Goal: Check status: Check status

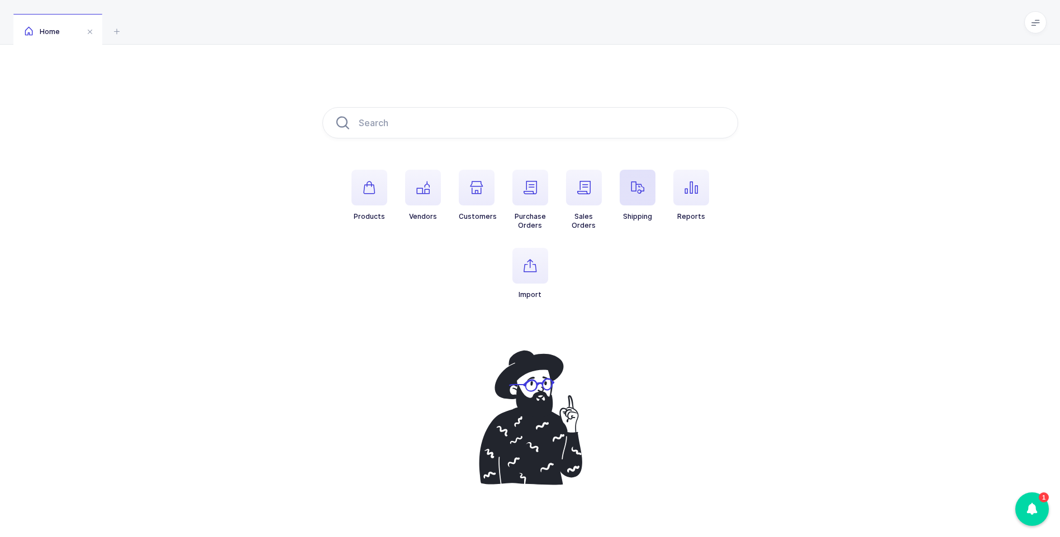
click at [641, 195] on span "button" at bounding box center [638, 188] width 36 height 36
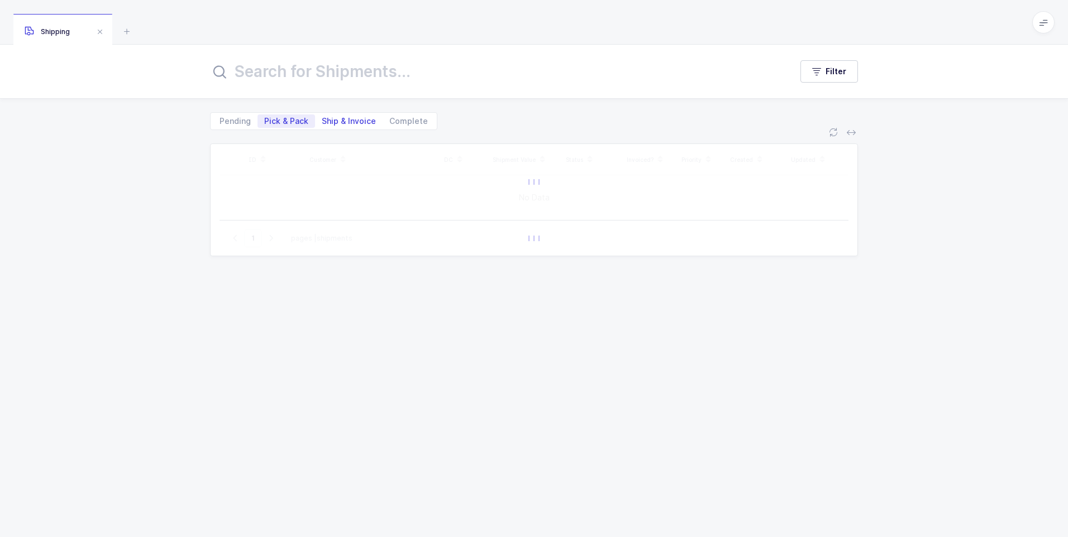
click at [339, 125] on span "Ship & Invoice" at bounding box center [349, 121] width 54 height 8
click at [322, 122] on input "Ship & Invoice" at bounding box center [318, 118] width 7 height 7
radio input "true"
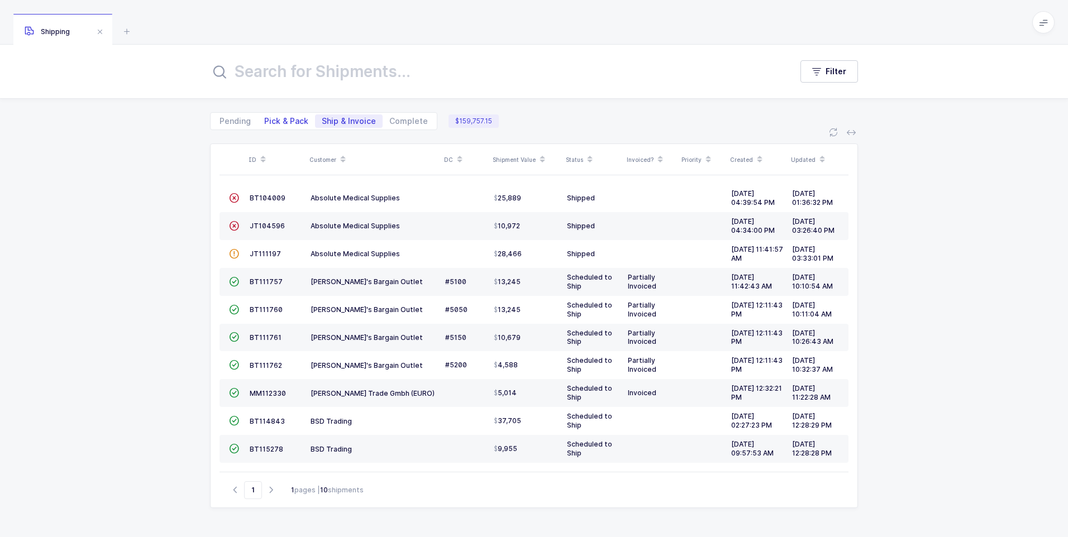
click at [291, 121] on span "Pick & Pack" at bounding box center [286, 121] width 44 height 8
click at [265, 121] on input "Pick & Pack" at bounding box center [261, 118] width 7 height 7
radio input "true"
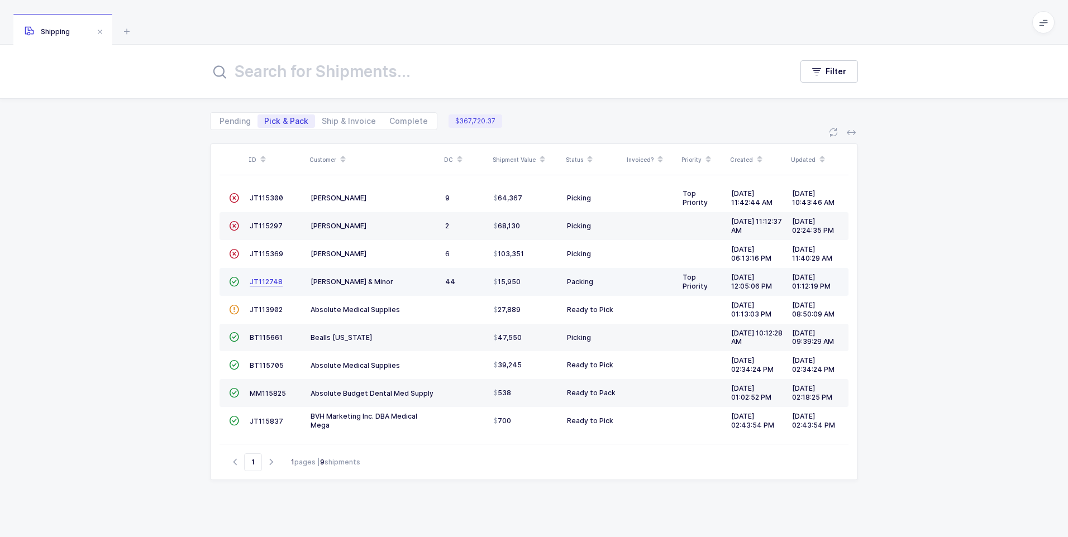
click at [263, 285] on span "JT112748" at bounding box center [266, 282] width 33 height 8
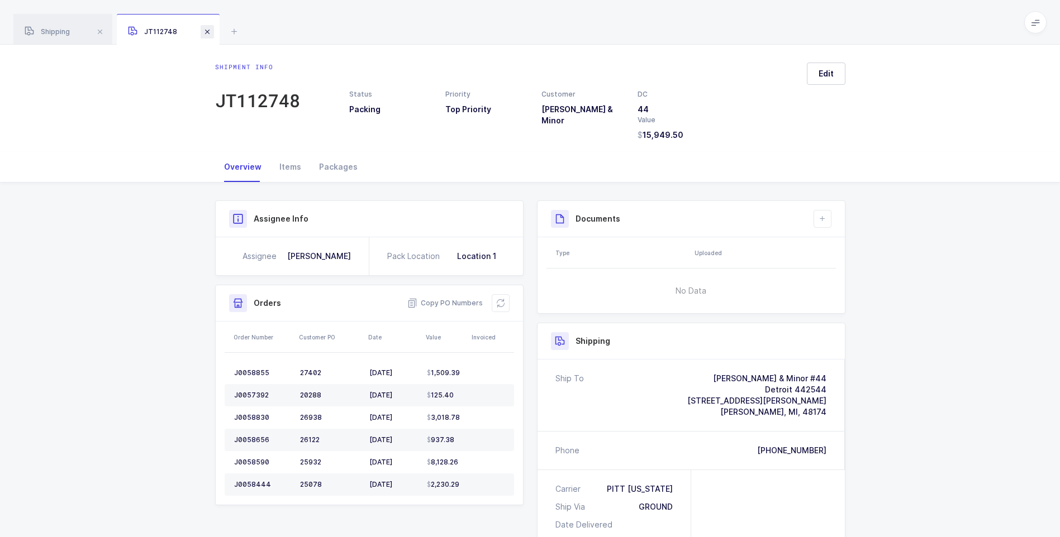
click at [206, 35] on span at bounding box center [207, 31] width 13 height 13
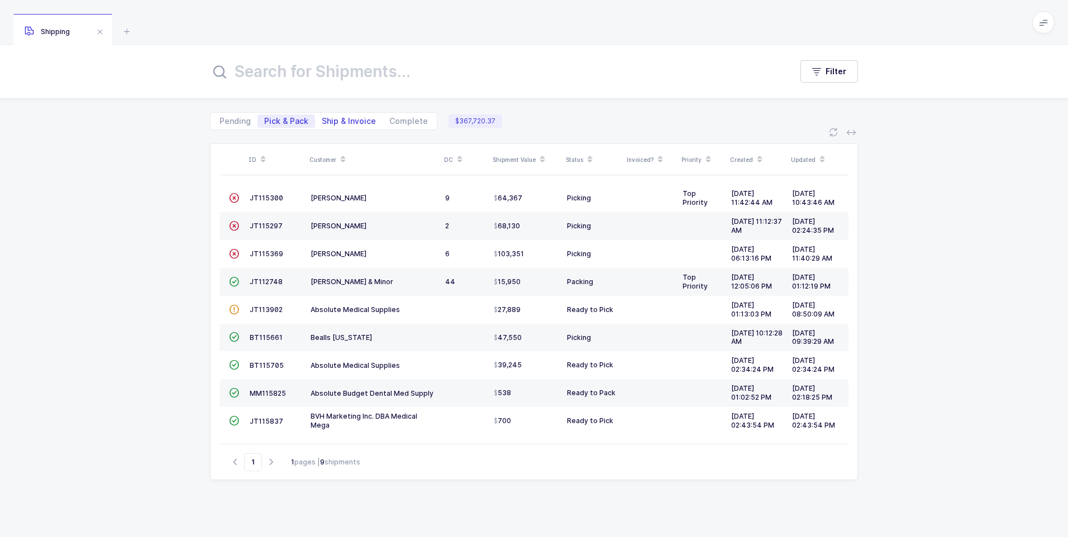
click at [363, 125] on span "Ship & Invoice" at bounding box center [349, 121] width 54 height 8
click at [322, 122] on input "Ship & Invoice" at bounding box center [318, 118] width 7 height 7
radio input "true"
radio input "false"
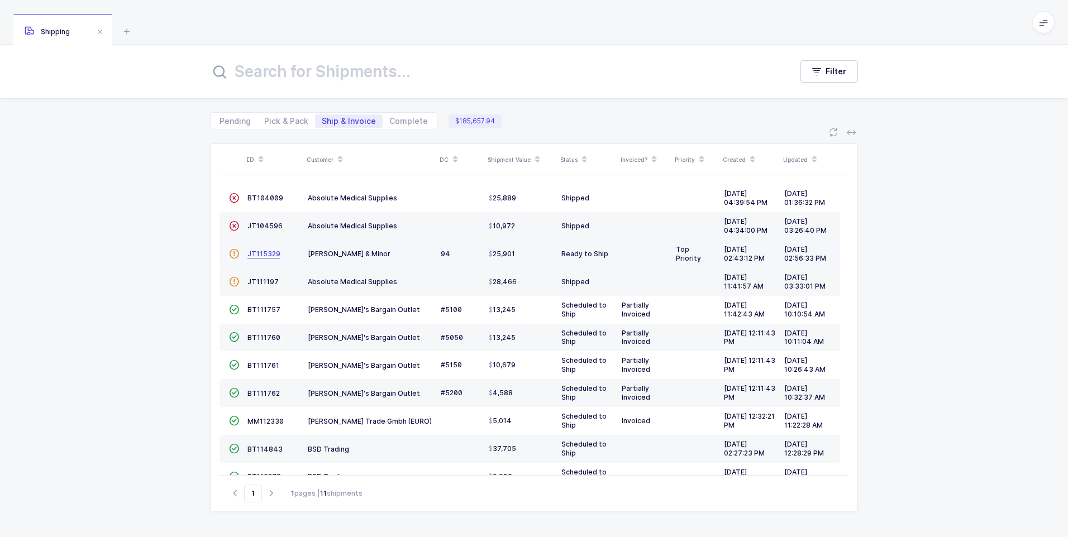
click at [254, 255] on span "JT115329" at bounding box center [263, 254] width 33 height 8
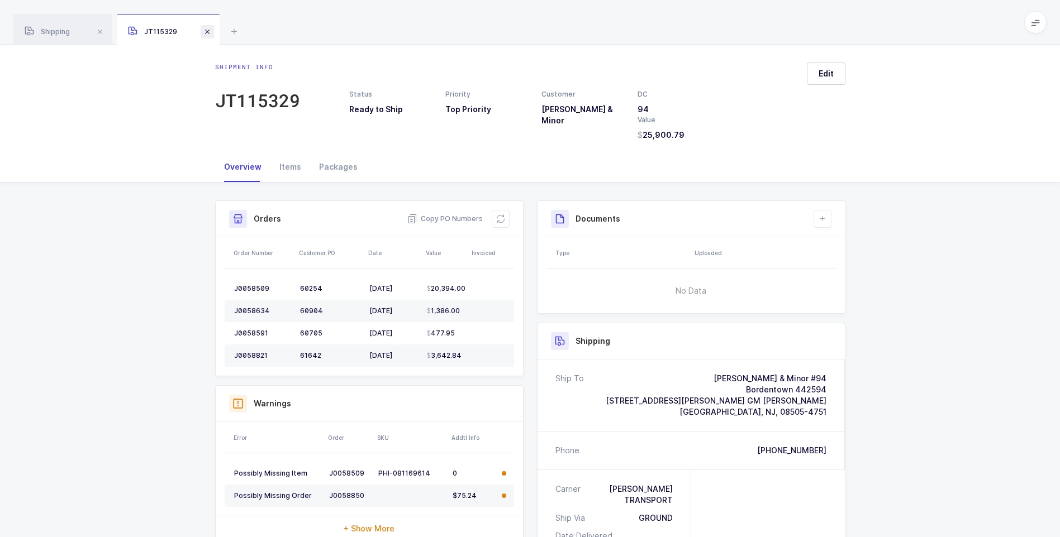
click at [205, 35] on span at bounding box center [207, 31] width 13 height 13
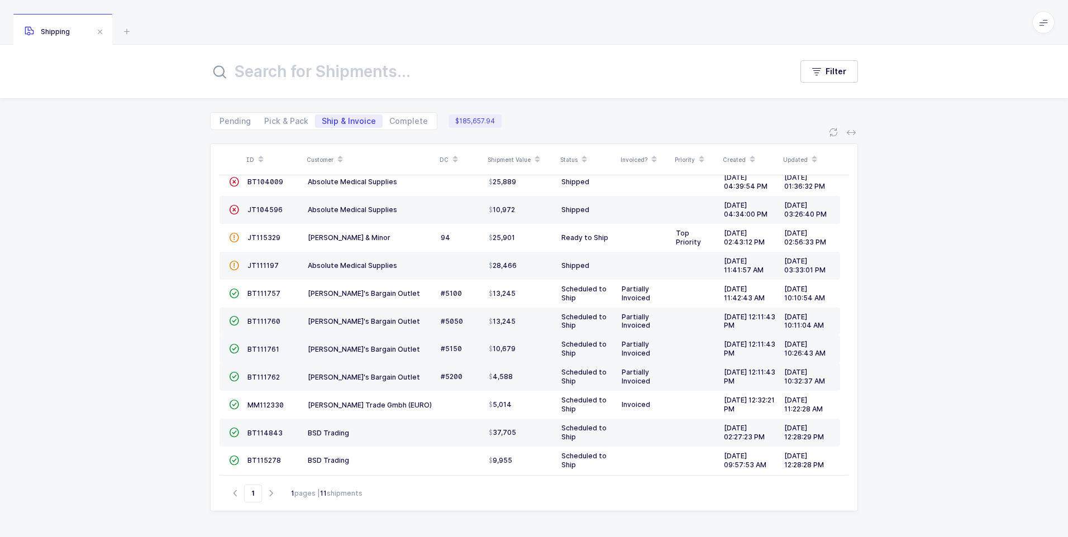
scroll to position [25, 0]
